Goal: Information Seeking & Learning: Check status

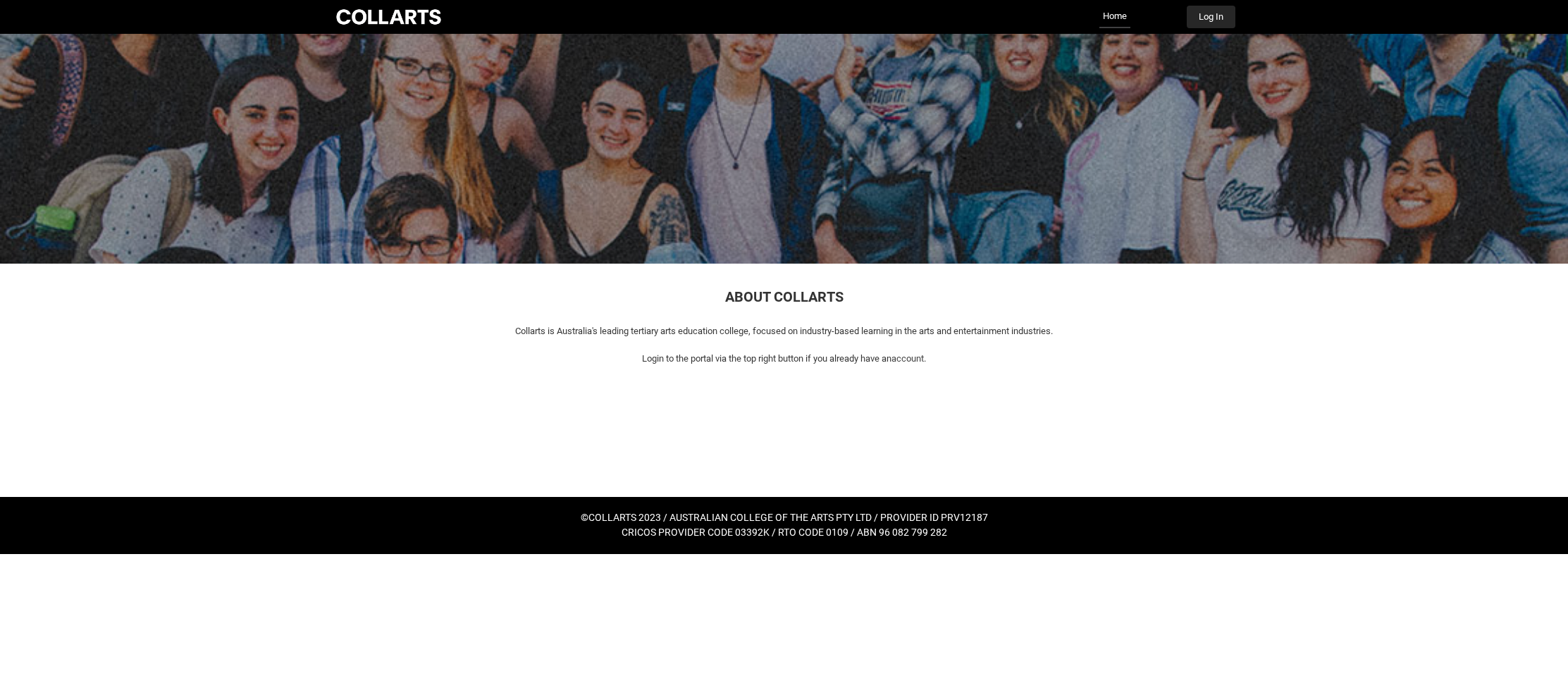
click at [1213, 23] on button "Log In" at bounding box center [1211, 17] width 49 height 23
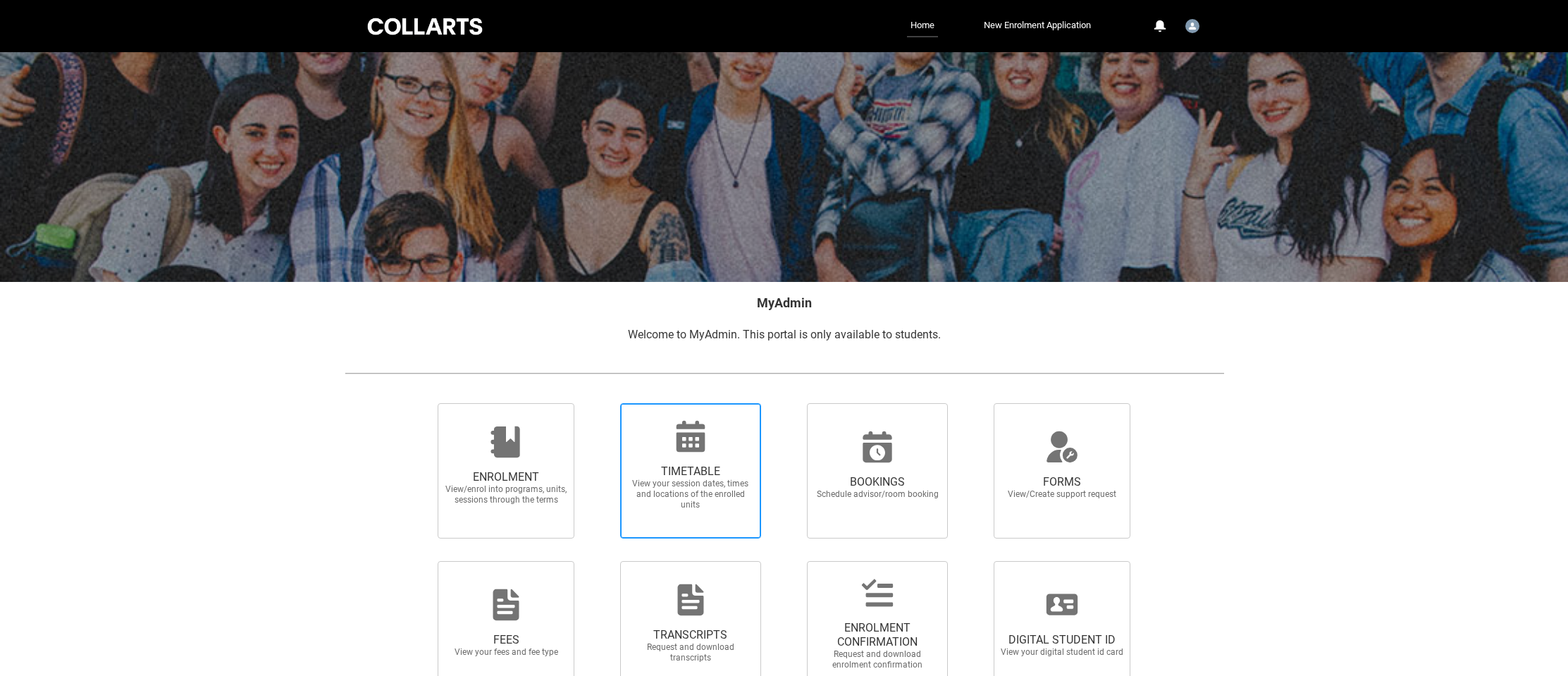
click at [693, 493] on span "View your session dates, times and locations of the enrolled units" at bounding box center [691, 494] width 125 height 32
click at [602, 403] on input "TIMETABLE View your session dates, times and locations of the enrolled units" at bounding box center [602, 402] width 1 height 1
radio input "true"
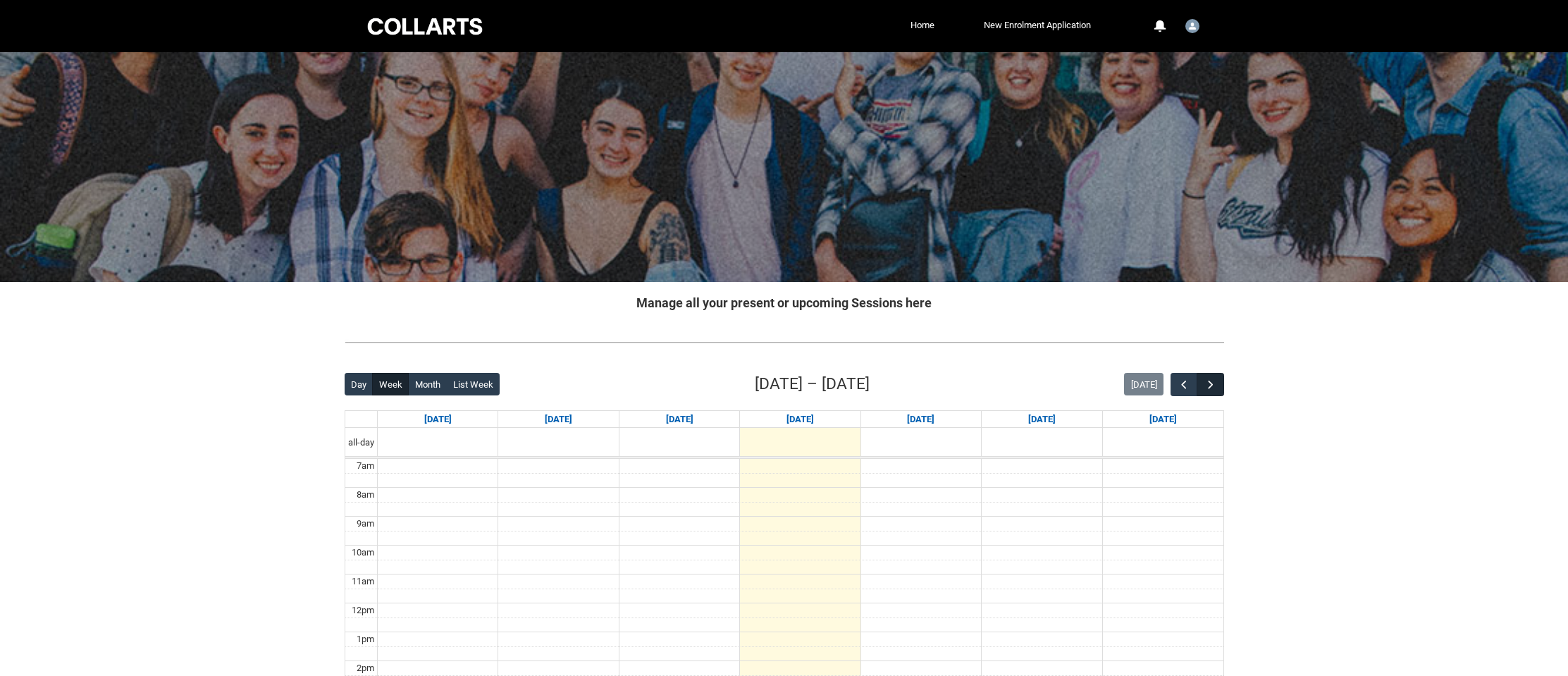
click at [1207, 380] on span "button" at bounding box center [1211, 384] width 14 height 14
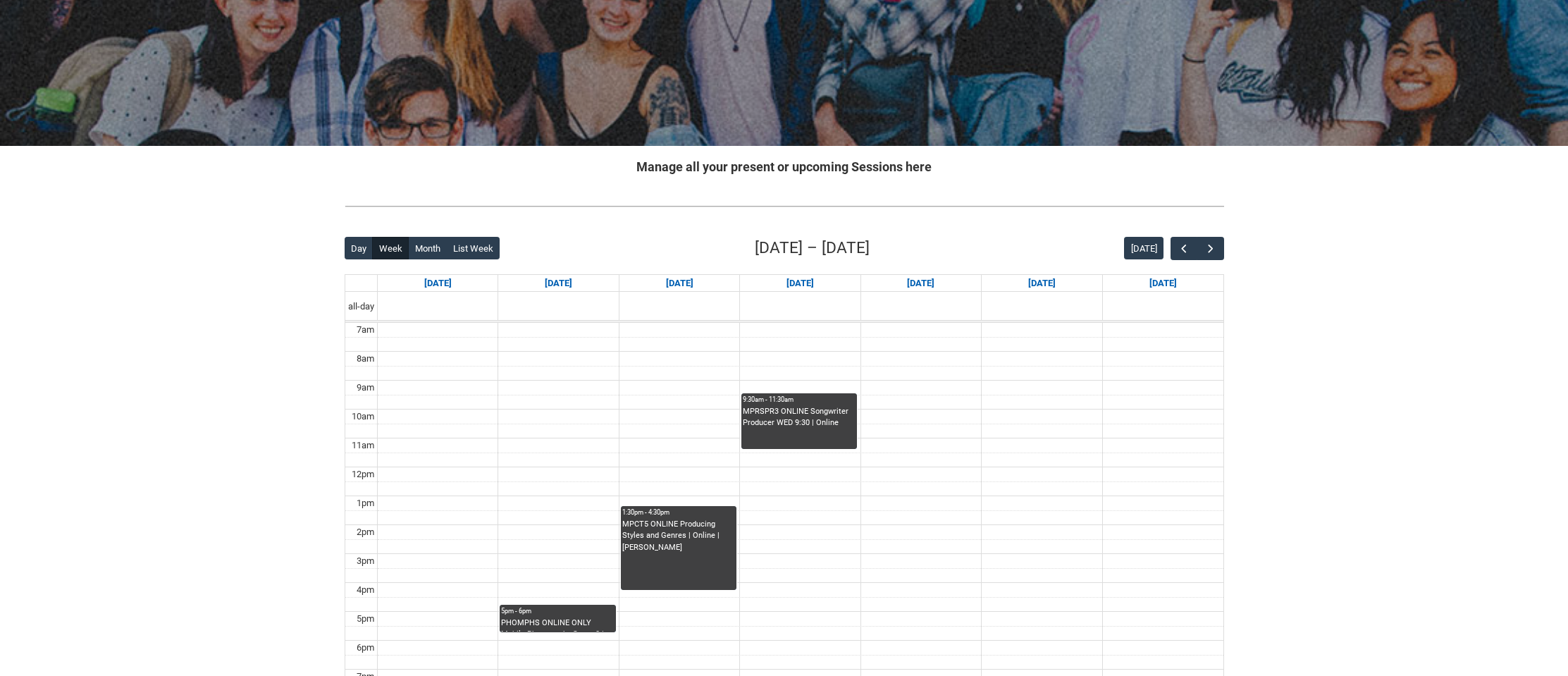
scroll to position [195, 0]
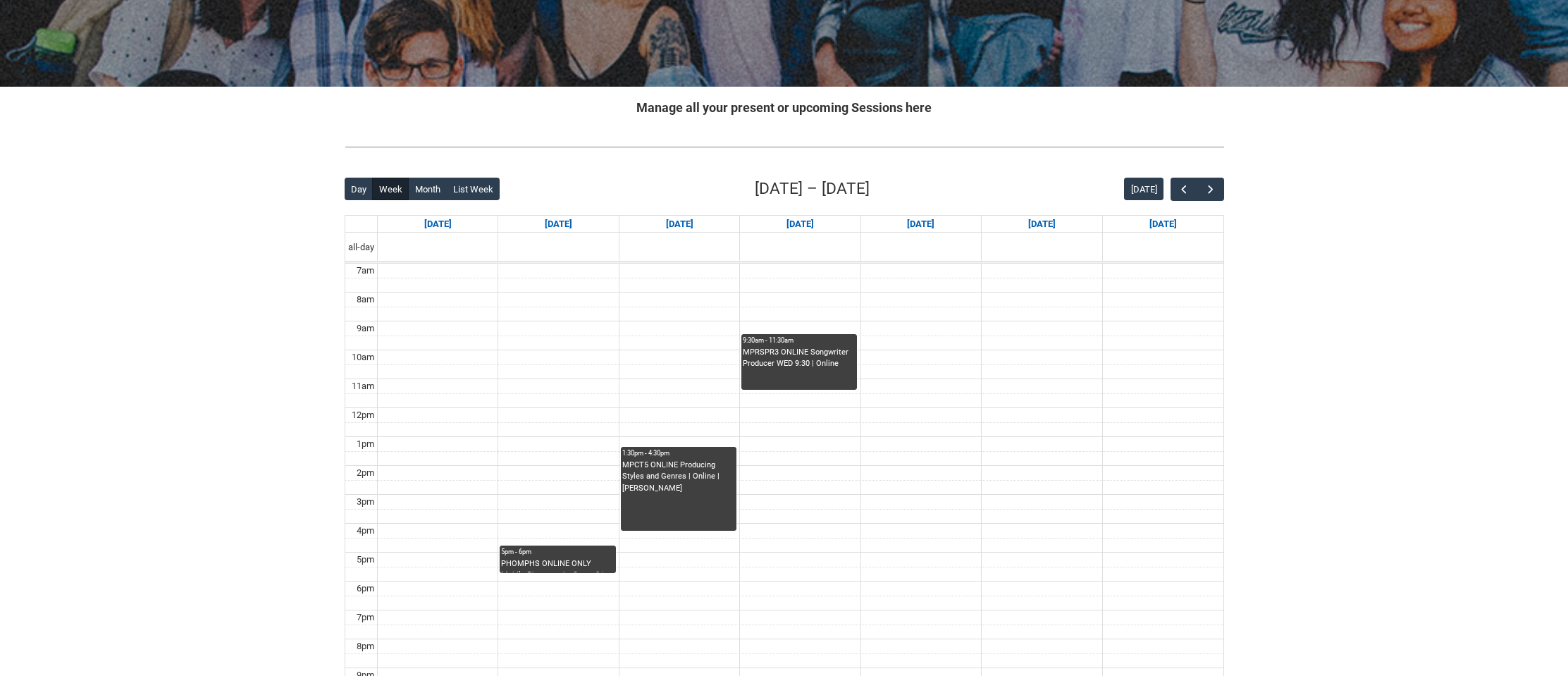
click at [513, 558] on div "PHOMPHS ONLINE ONLY Mobile Photography Stage 3 | Online | [PERSON_NAME] [PERSON…" at bounding box center [557, 565] width 113 height 14
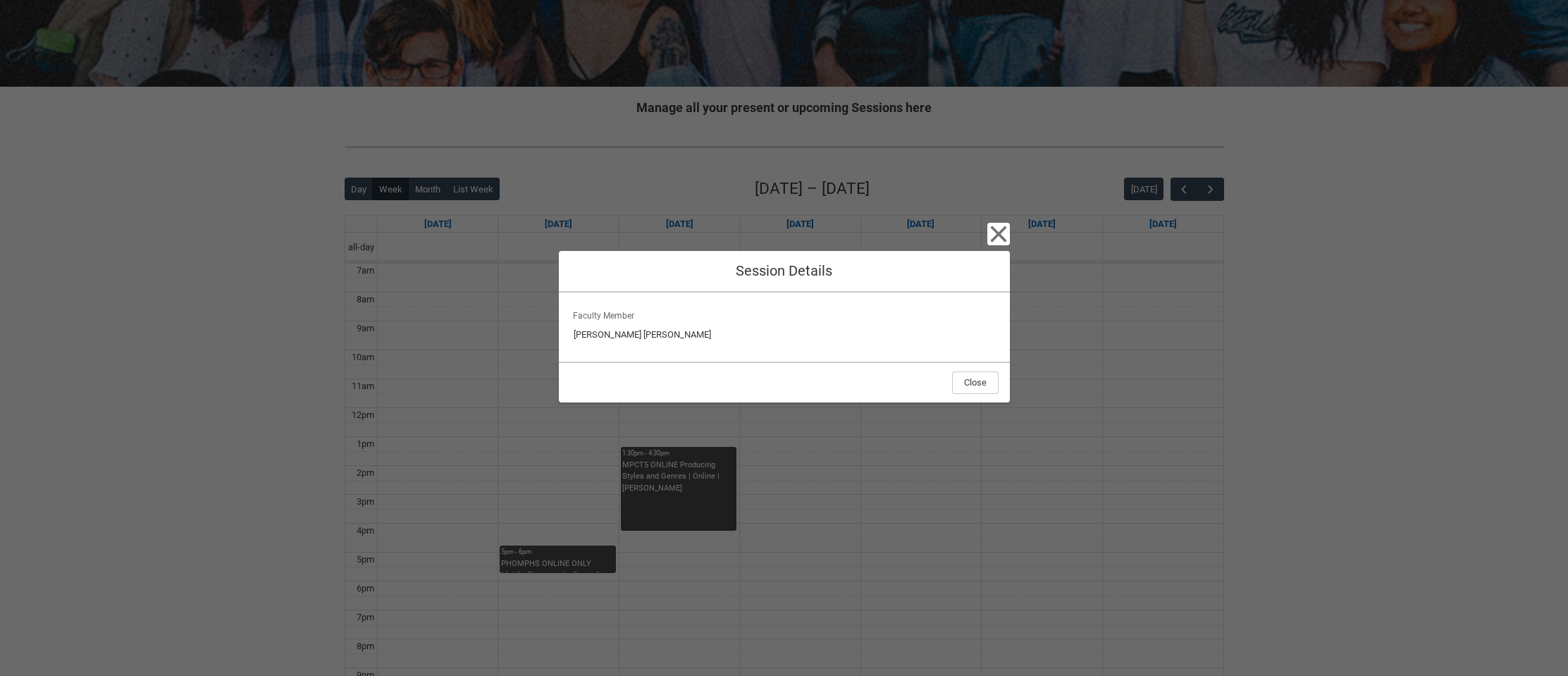
scroll to position [193, 0]
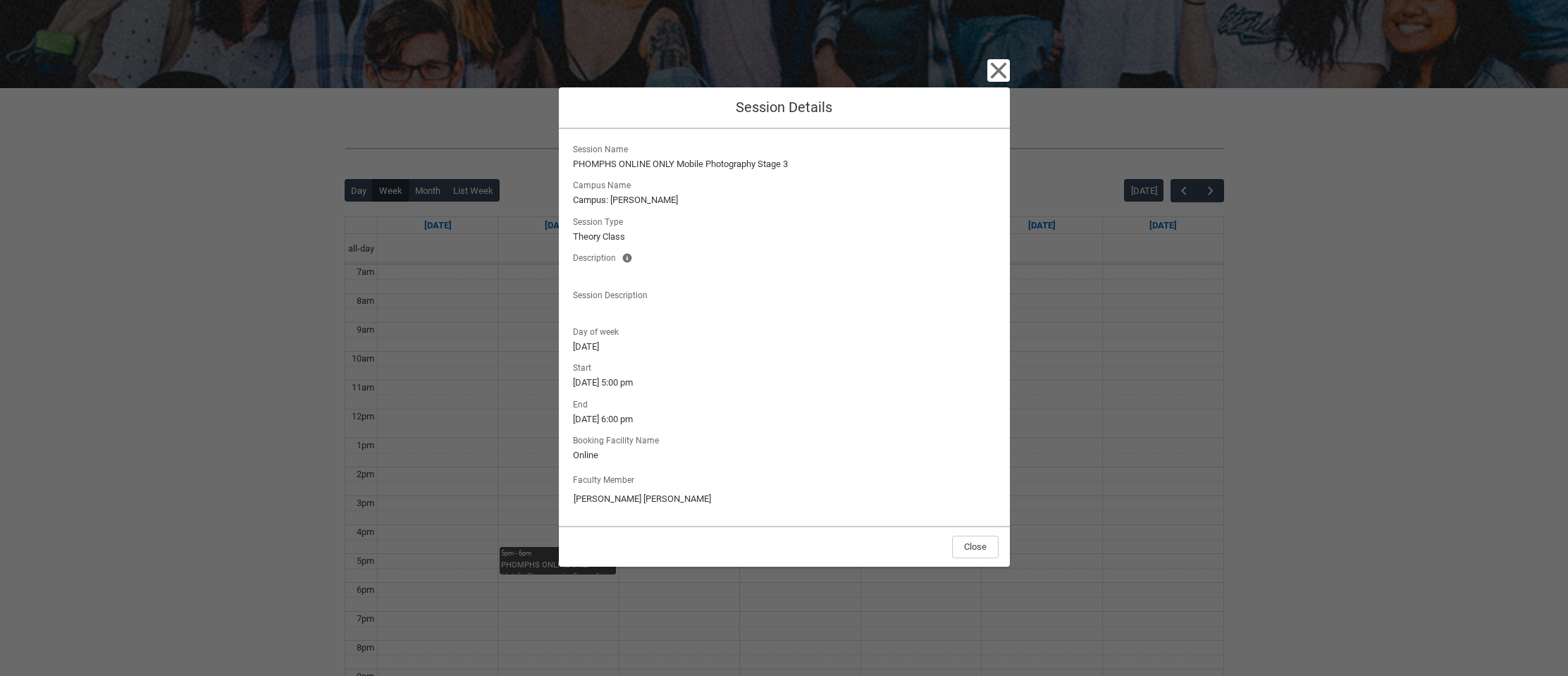
click at [1001, 56] on div "Close Session Details Session Name PHOMPHS ONLINE ONLY Mobile Photography Stage…" at bounding box center [784, 338] width 451 height 676
click at [1000, 70] on icon "button" at bounding box center [998, 70] width 16 height 16
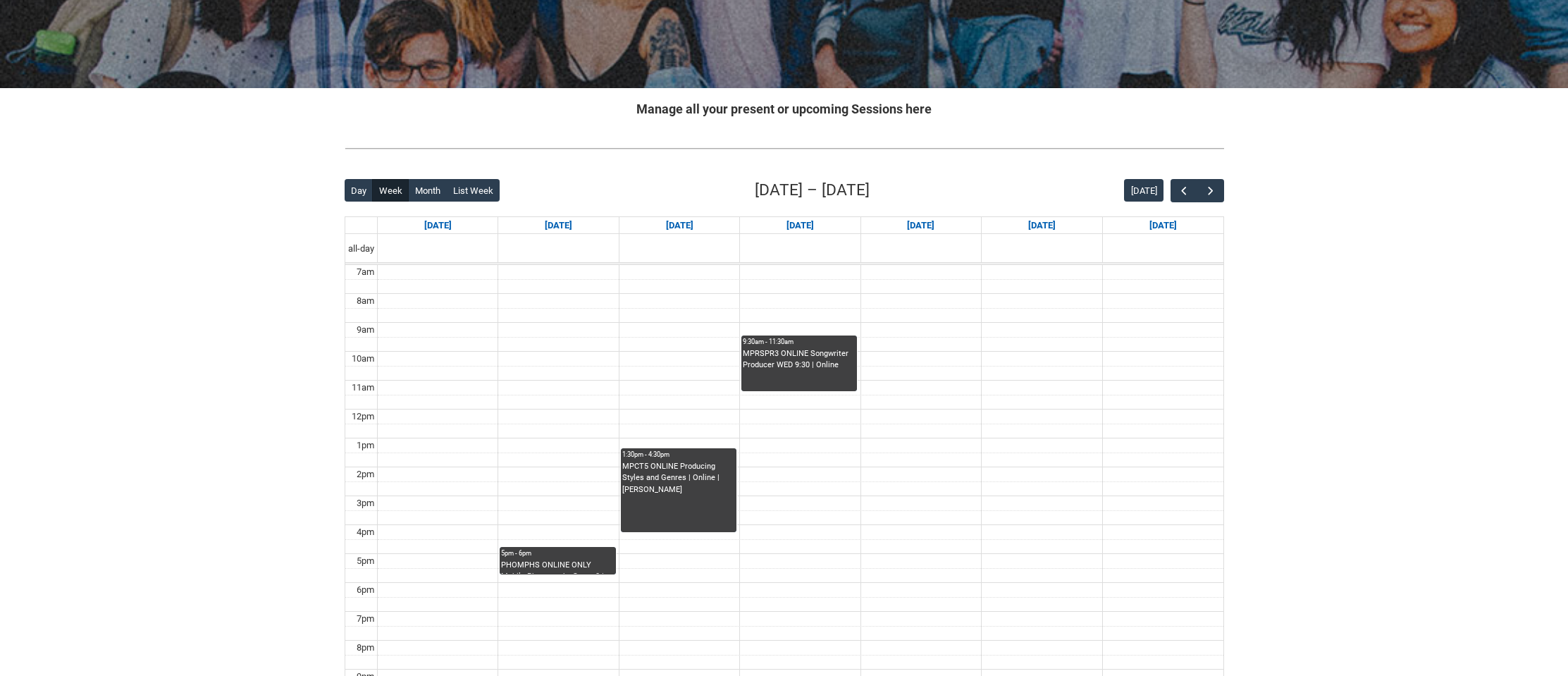
click at [824, 381] on div "MPRSPR3 ONLINE Songwriter Producer WED 9:30 | Online" at bounding box center [800, 369] width 113 height 43
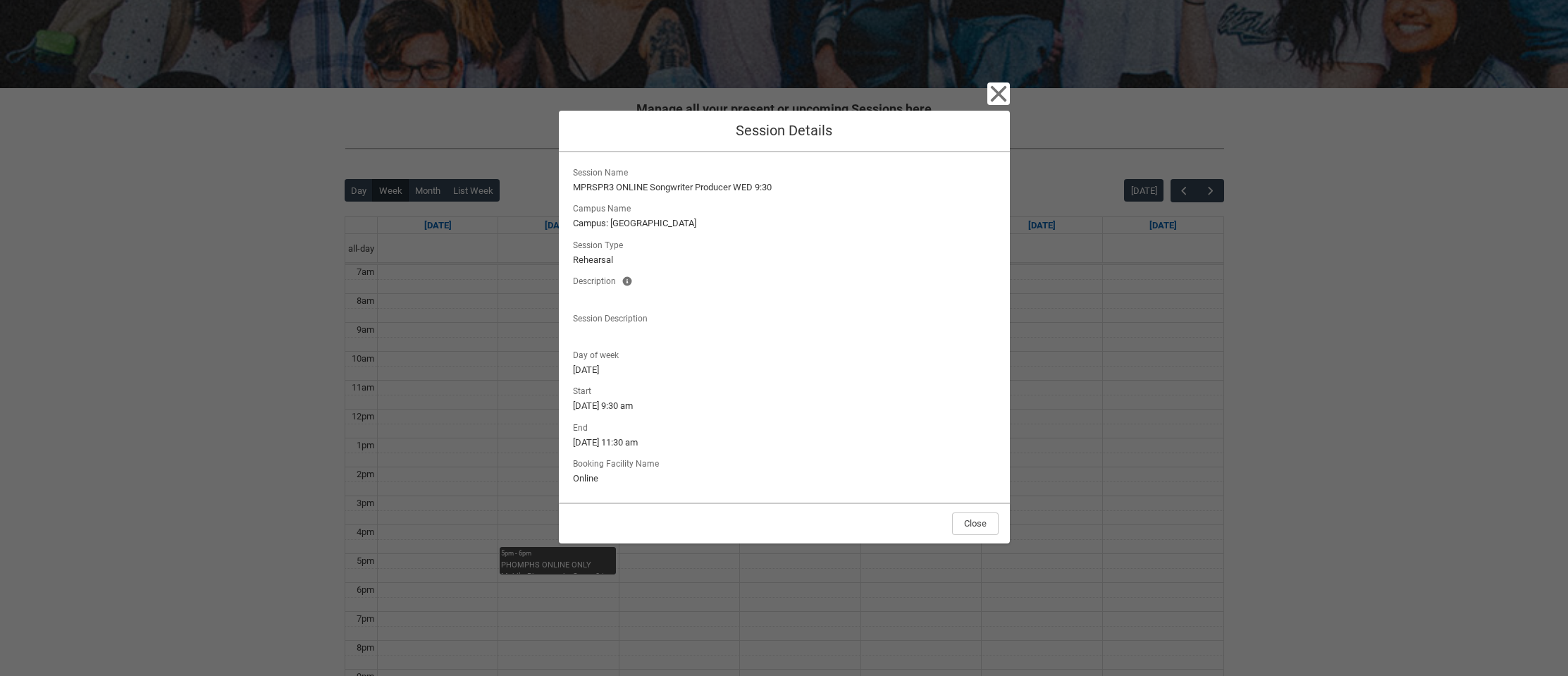
click at [1006, 95] on icon "button" at bounding box center [999, 94] width 23 height 23
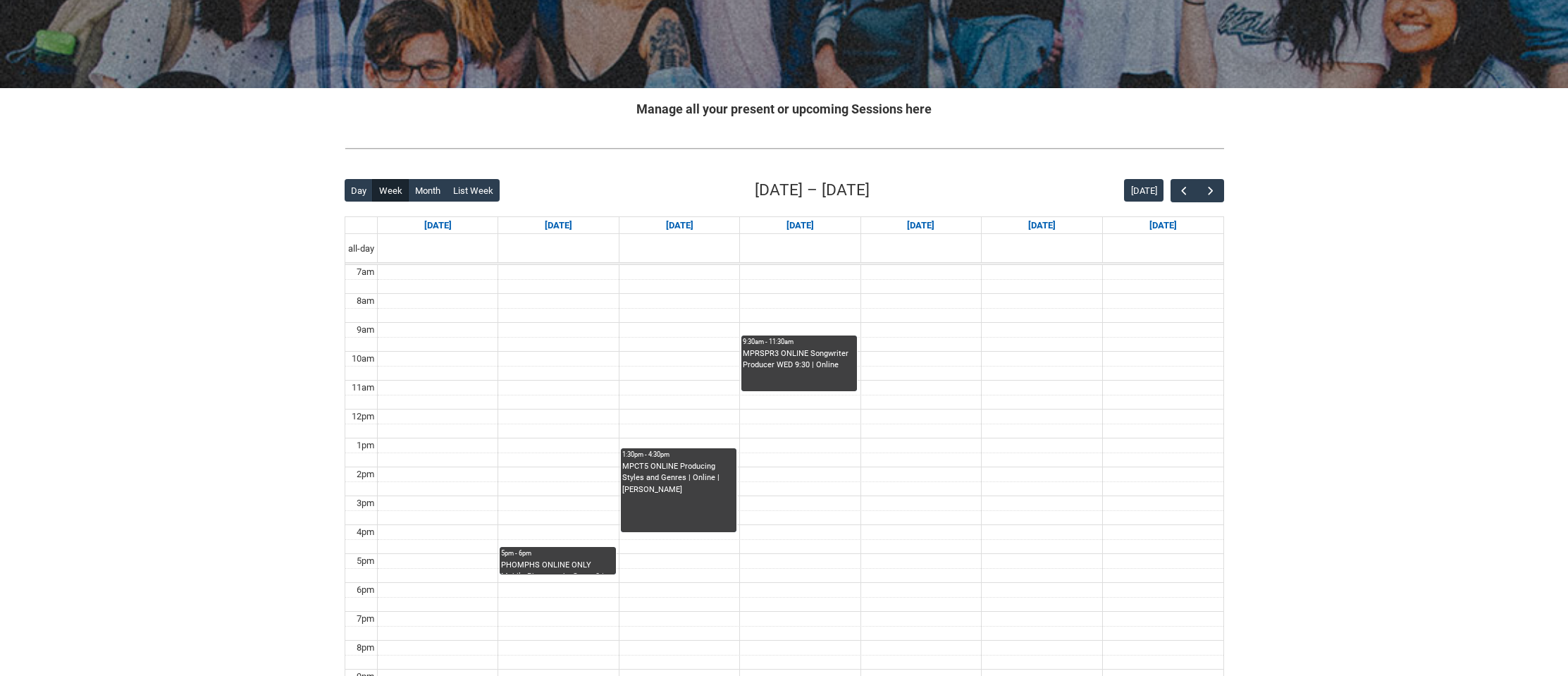
click at [784, 361] on div "MPRSPR3 ONLINE Songwriter Producer WED 9:30 | Online" at bounding box center [800, 359] width 113 height 23
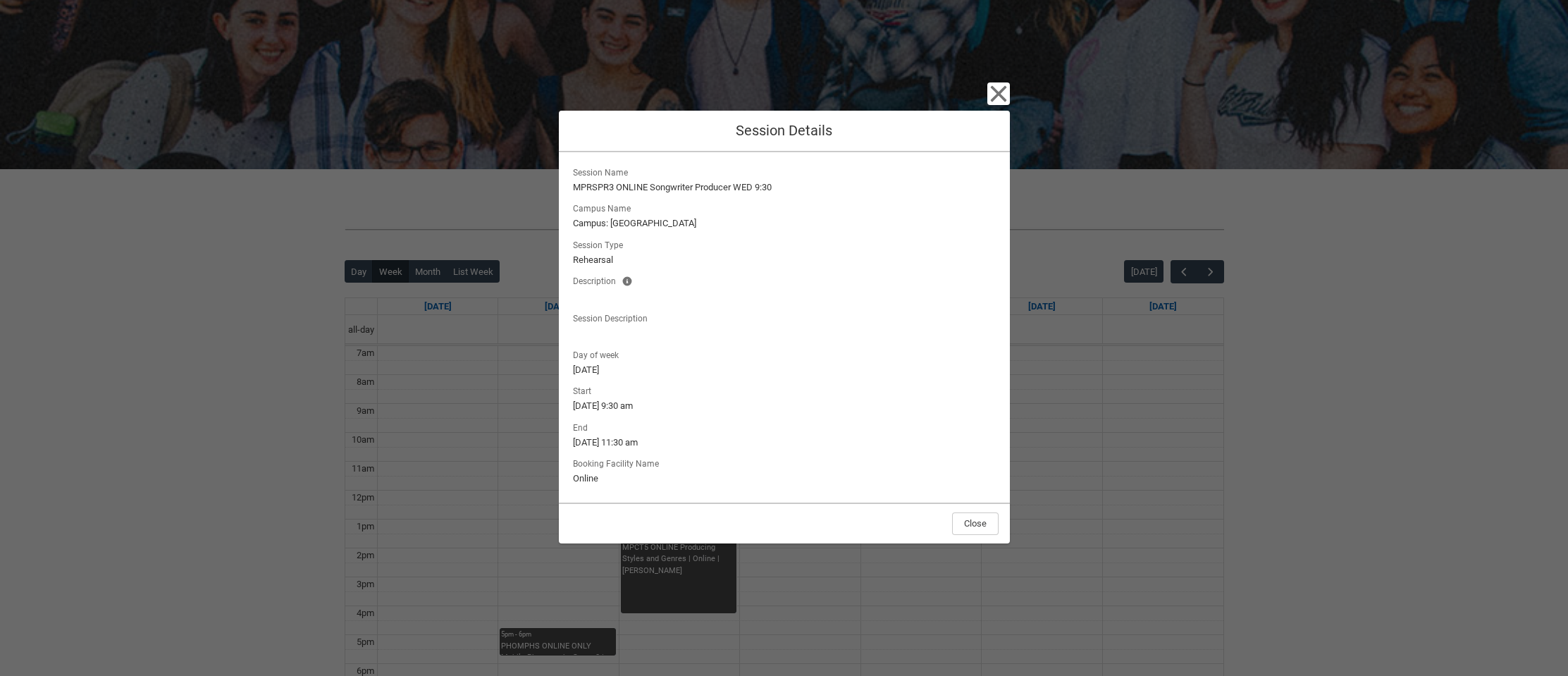
scroll to position [101, 0]
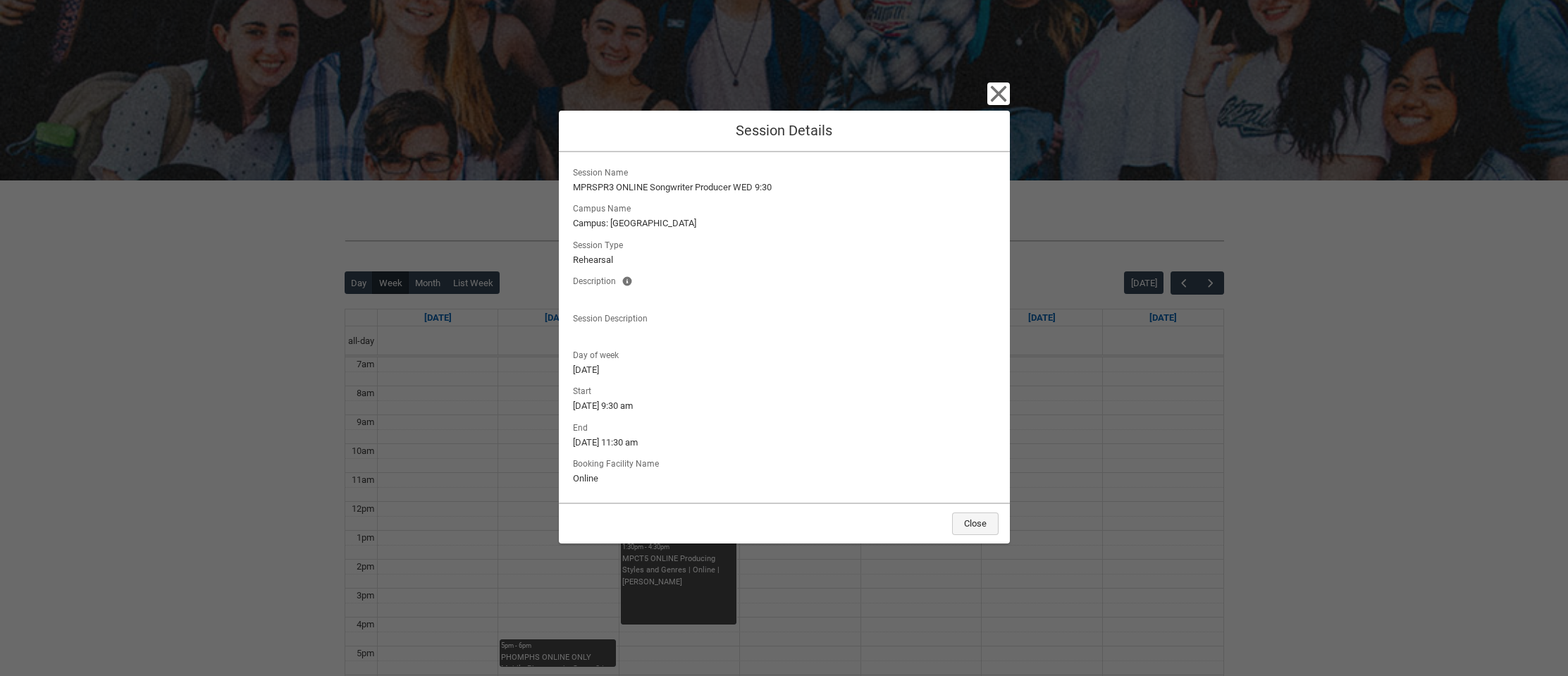
click at [983, 525] on button "Close" at bounding box center [975, 524] width 47 height 23
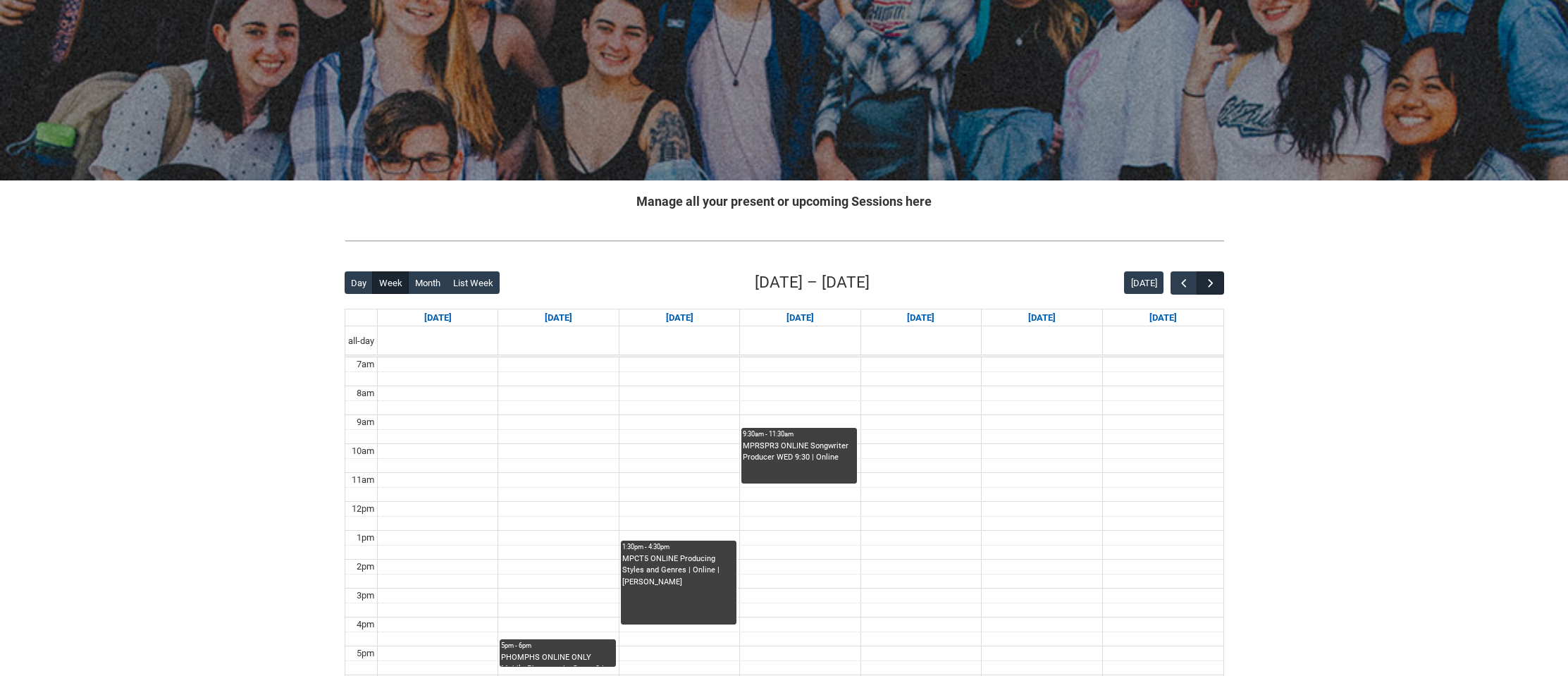
click at [1213, 276] on span "button" at bounding box center [1211, 282] width 14 height 14
click at [1189, 279] on span "button" at bounding box center [1184, 282] width 14 height 14
